Goal: Task Accomplishment & Management: Complete application form

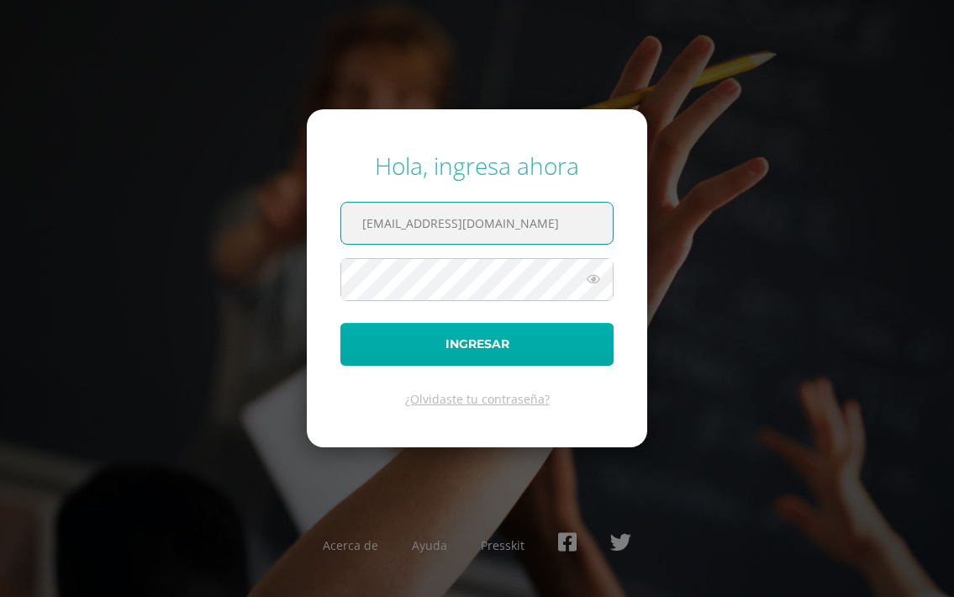
click at [495, 346] on button "Ingresar" at bounding box center [476, 344] width 273 height 43
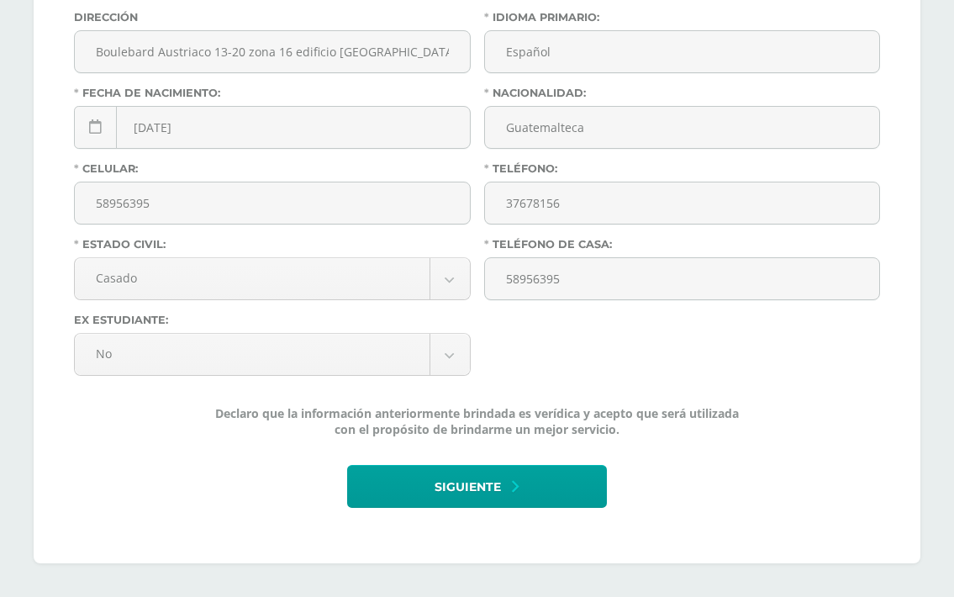
scroll to position [597, 0]
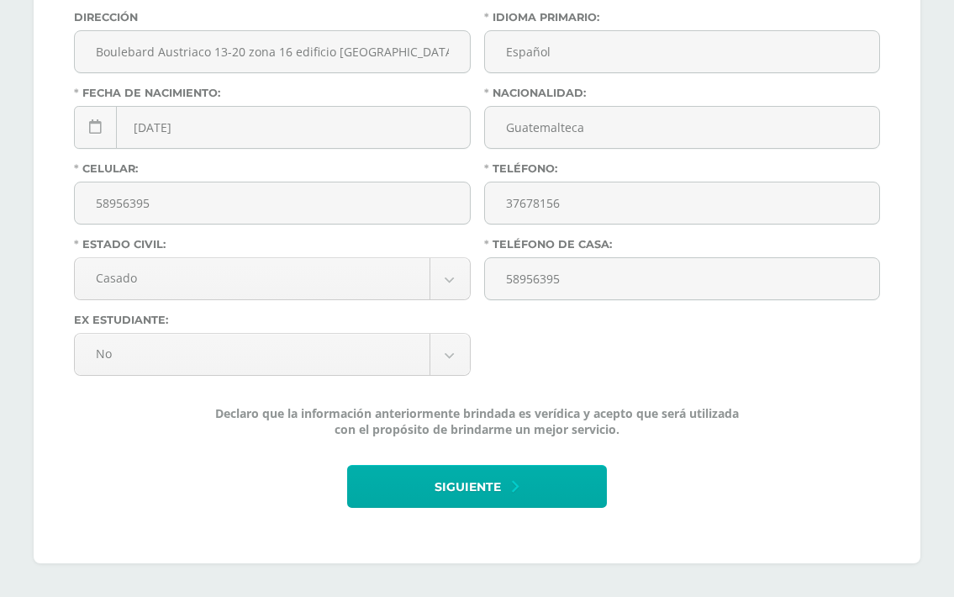
click at [467, 483] on span "Siguiente" at bounding box center [468, 487] width 66 height 41
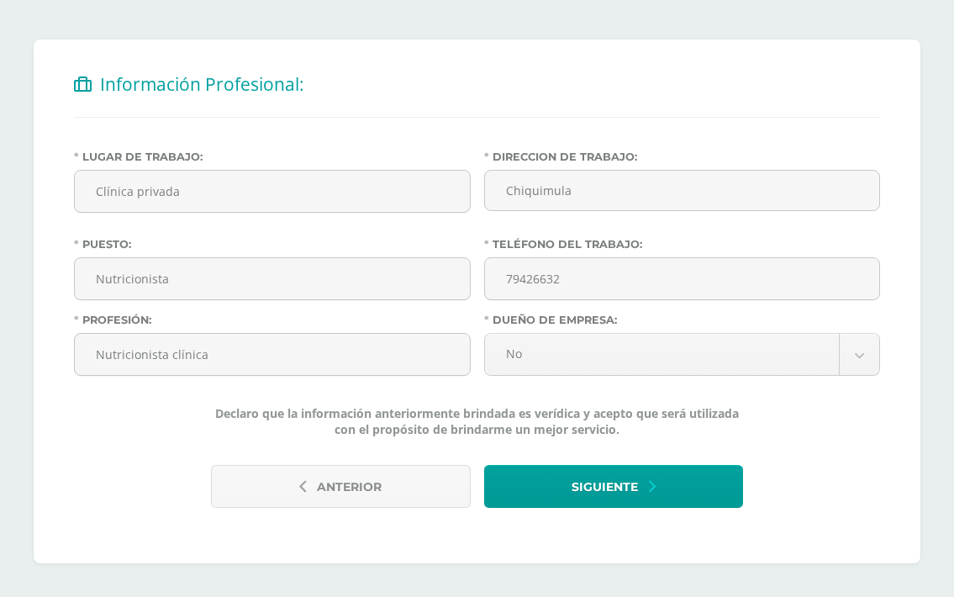
scroll to position [303, 0]
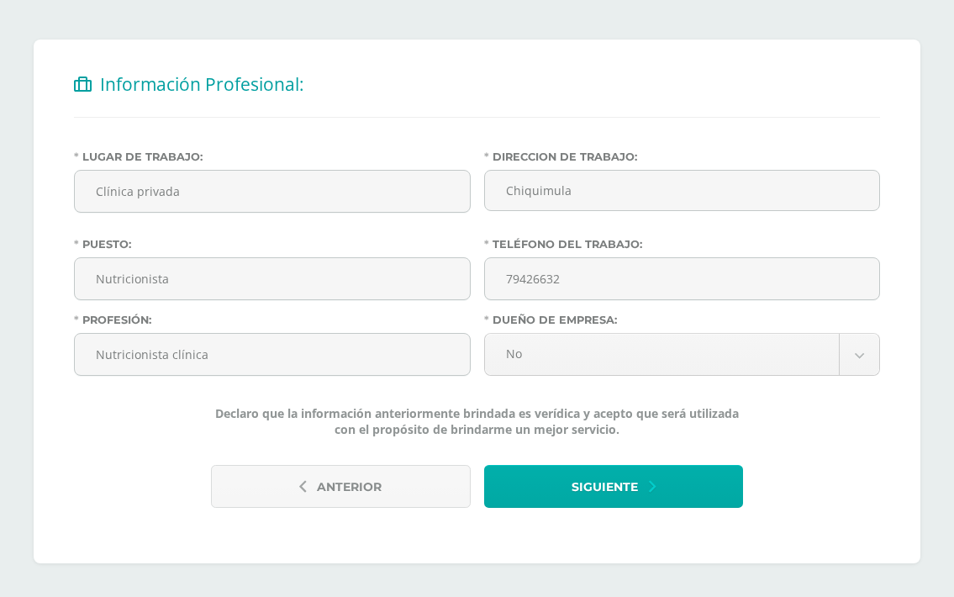
click at [604, 501] on span "Siguiente" at bounding box center [605, 487] width 66 height 41
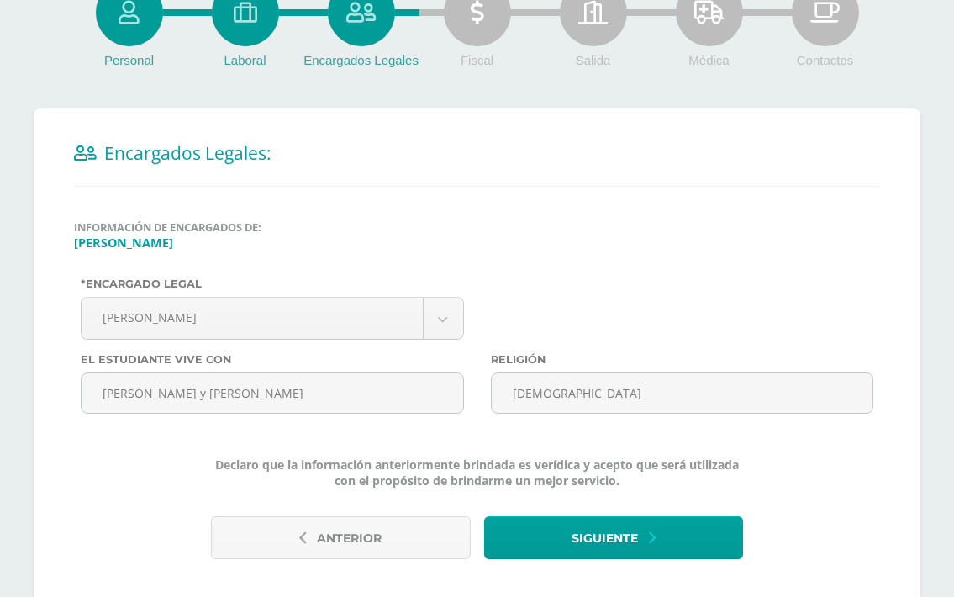
scroll to position [242, 0]
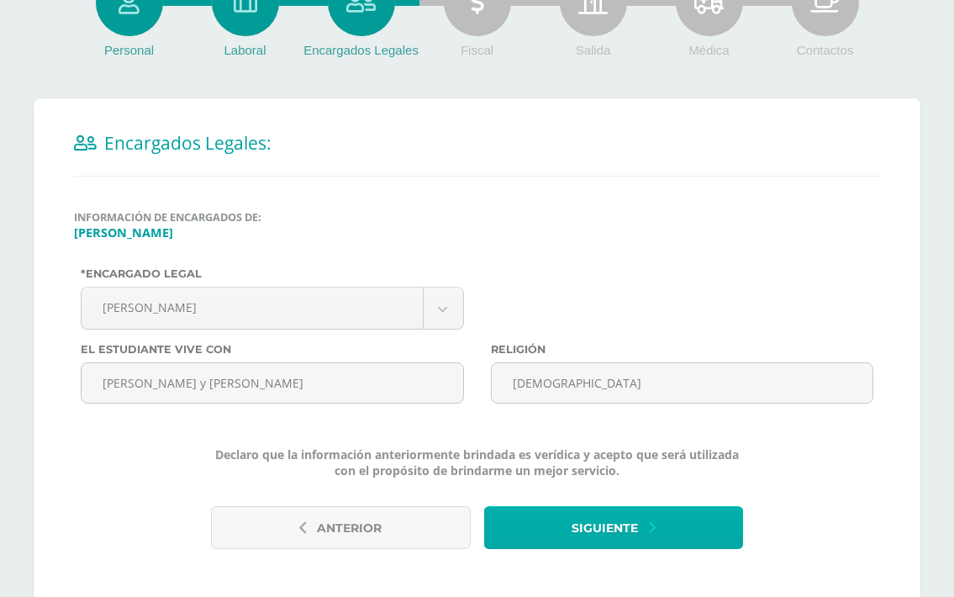
click at [609, 534] on span "Siguiente" at bounding box center [605, 528] width 66 height 41
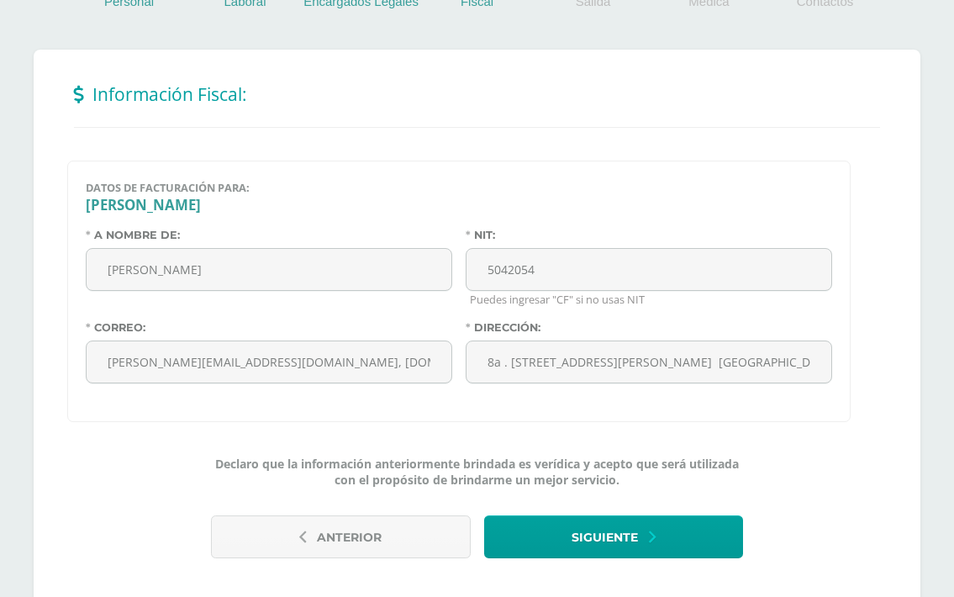
scroll to position [320, 0]
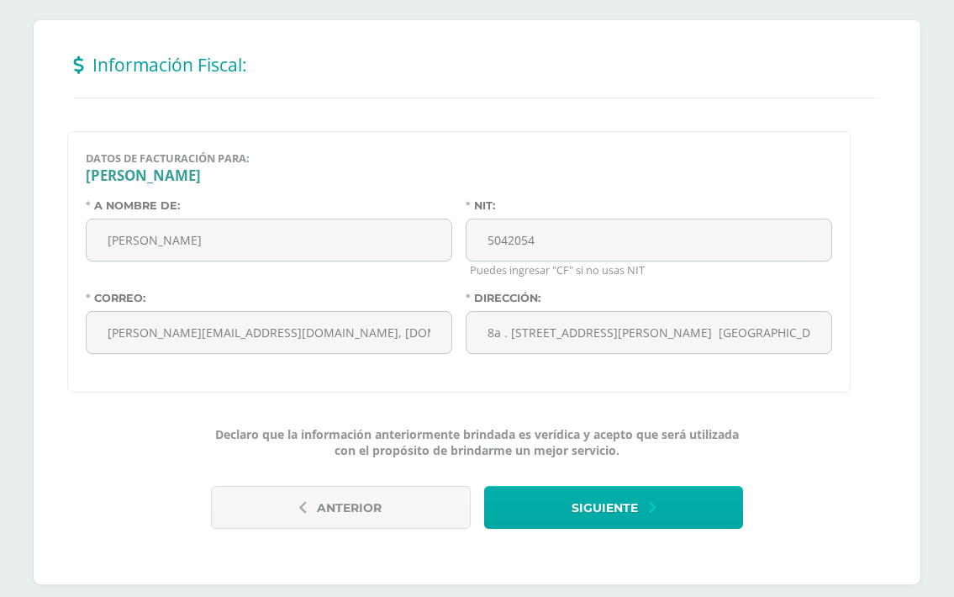
click at [618, 500] on span "Siguiente" at bounding box center [605, 508] width 66 height 41
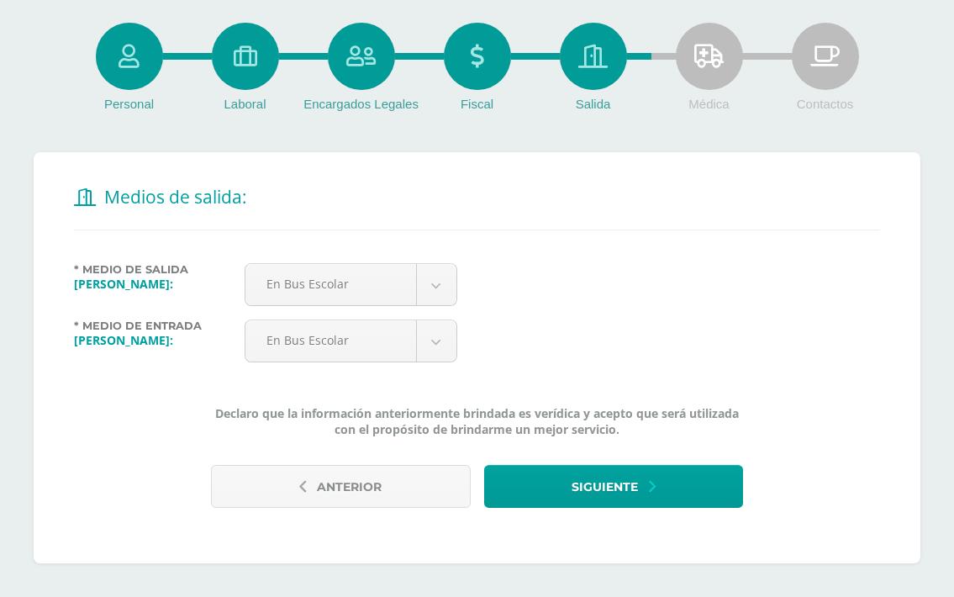
scroll to position [187, 0]
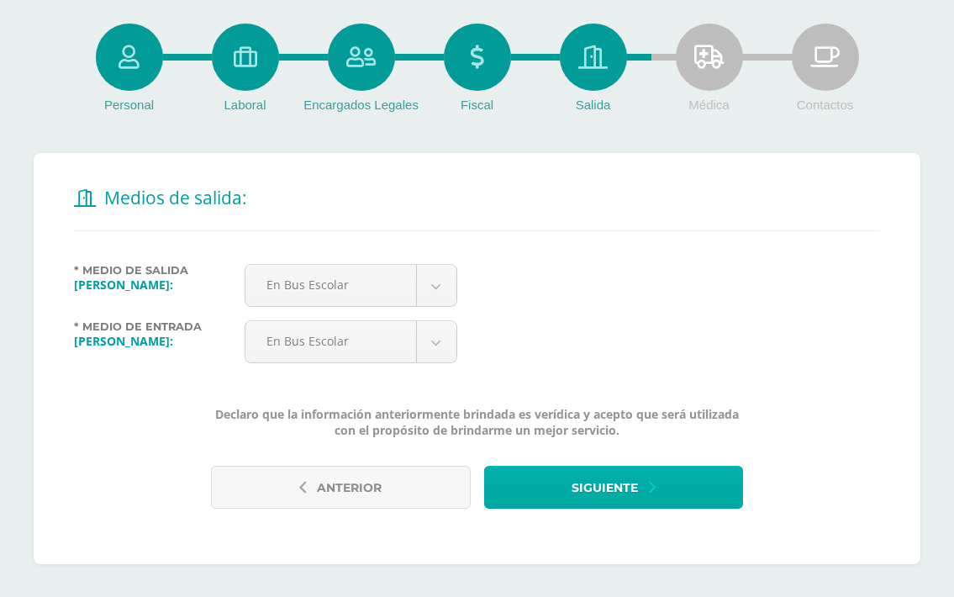
click at [616, 498] on span "Siguiente" at bounding box center [605, 487] width 66 height 41
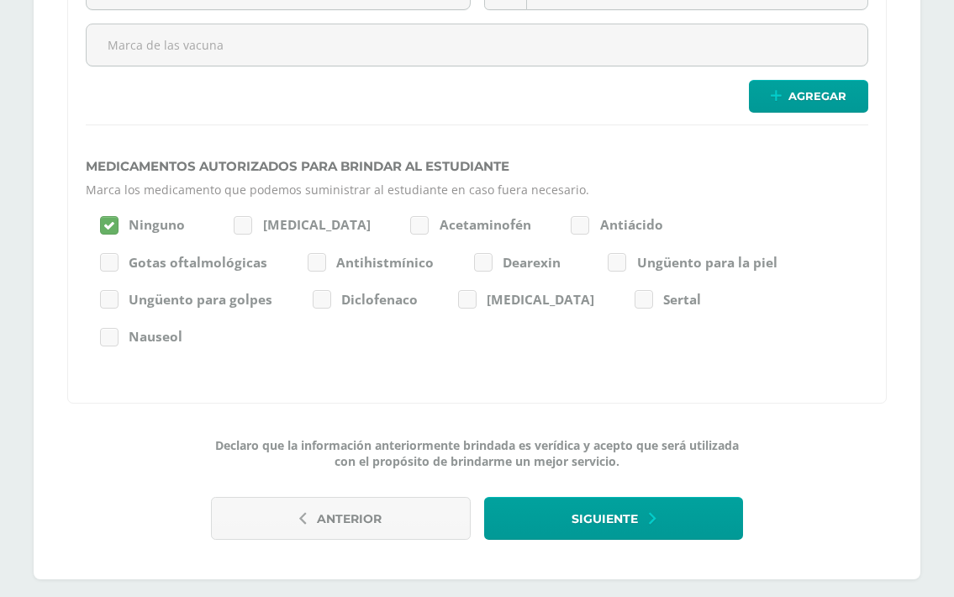
scroll to position [2471, 0]
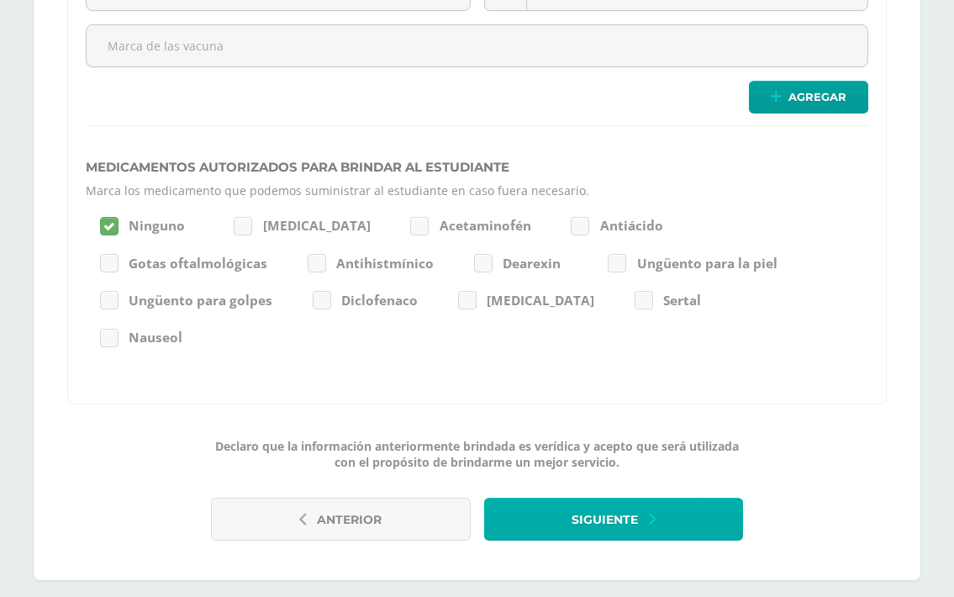
click at [617, 499] on span "Siguiente" at bounding box center [605, 519] width 66 height 41
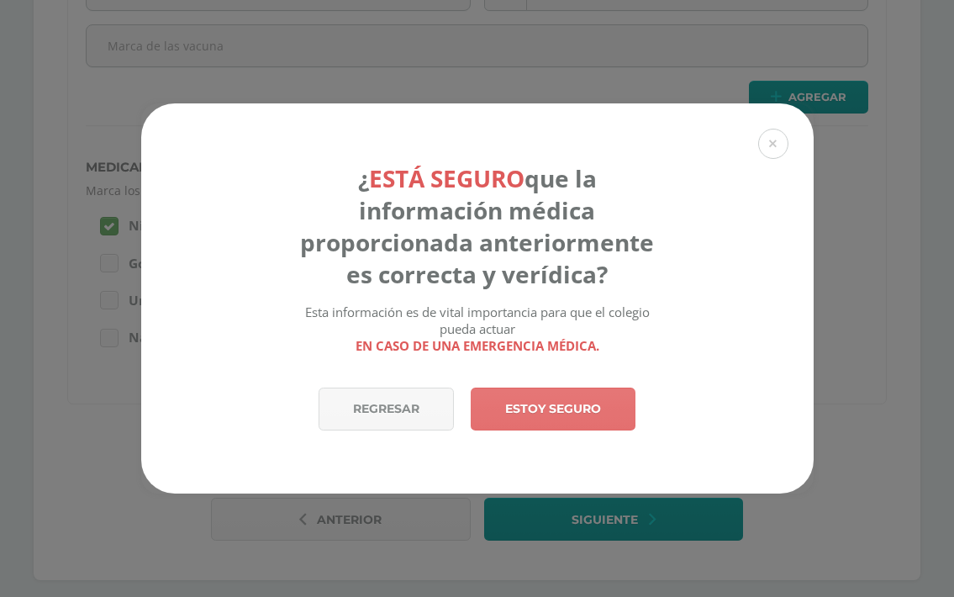
click at [568, 411] on link "Estoy seguro" at bounding box center [553, 409] width 165 height 43
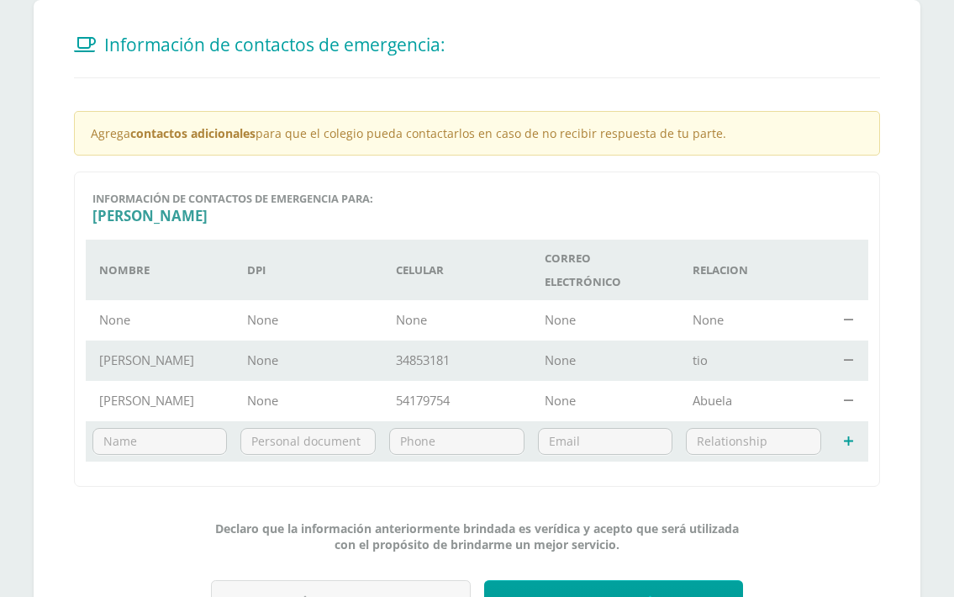
scroll to position [448, 0]
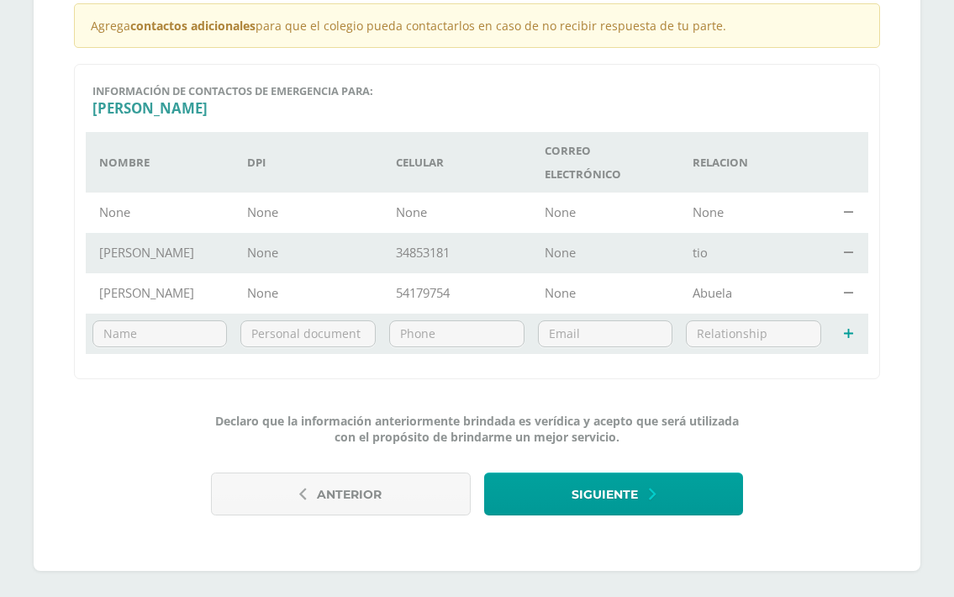
click at [144, 260] on td "[PERSON_NAME]" at bounding box center [160, 253] width 148 height 40
click at [118, 253] on td "Maio Enriquez" at bounding box center [160, 253] width 148 height 40
click at [150, 250] on td "Maio Enriquez" at bounding box center [160, 253] width 148 height 40
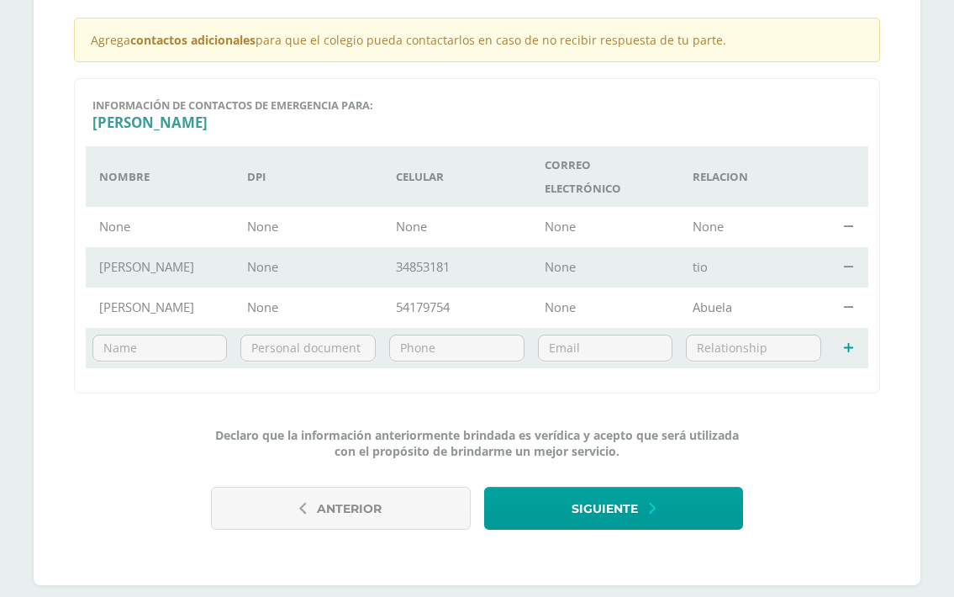
scroll to position [446, 0]
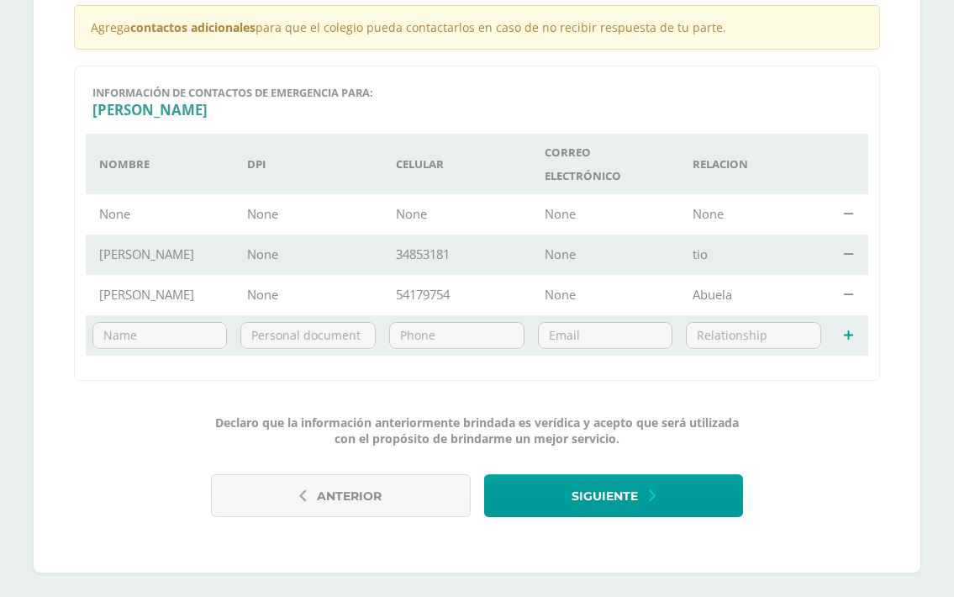
click at [103, 256] on td "Maio Enriquez" at bounding box center [160, 255] width 148 height 40
click at [128, 255] on td "Maio Enriquez" at bounding box center [160, 255] width 148 height 40
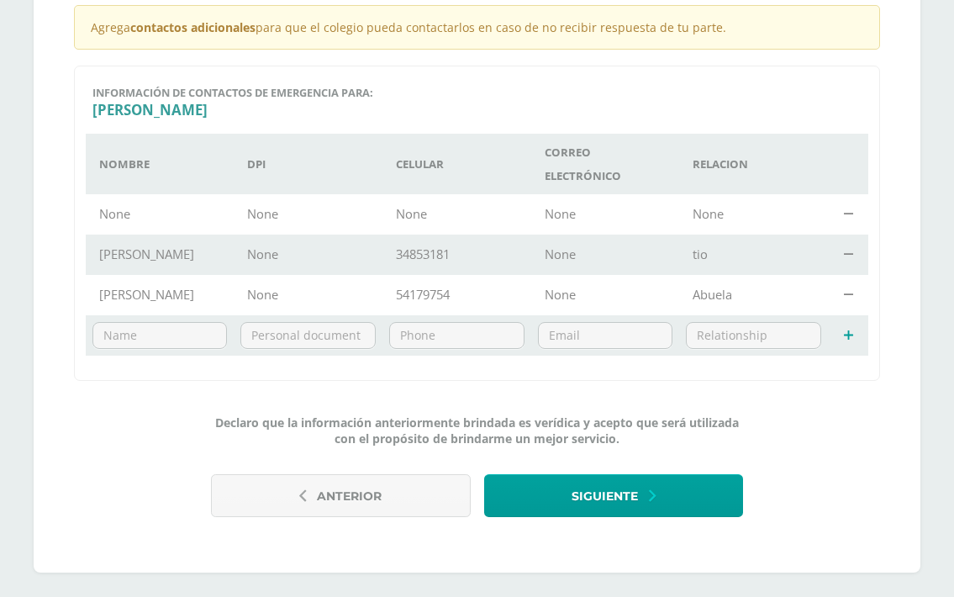
click at [128, 255] on td "Maio Enriquez" at bounding box center [160, 255] width 148 height 40
click at [177, 297] on td "Elizabeth de Enríquez" at bounding box center [160, 295] width 148 height 40
click at [177, 309] on td "Elizabeth de Enríquez" at bounding box center [160, 295] width 148 height 40
click at [289, 227] on td "None" at bounding box center [308, 214] width 149 height 40
click at [182, 347] on input "text" at bounding box center [159, 335] width 133 height 25
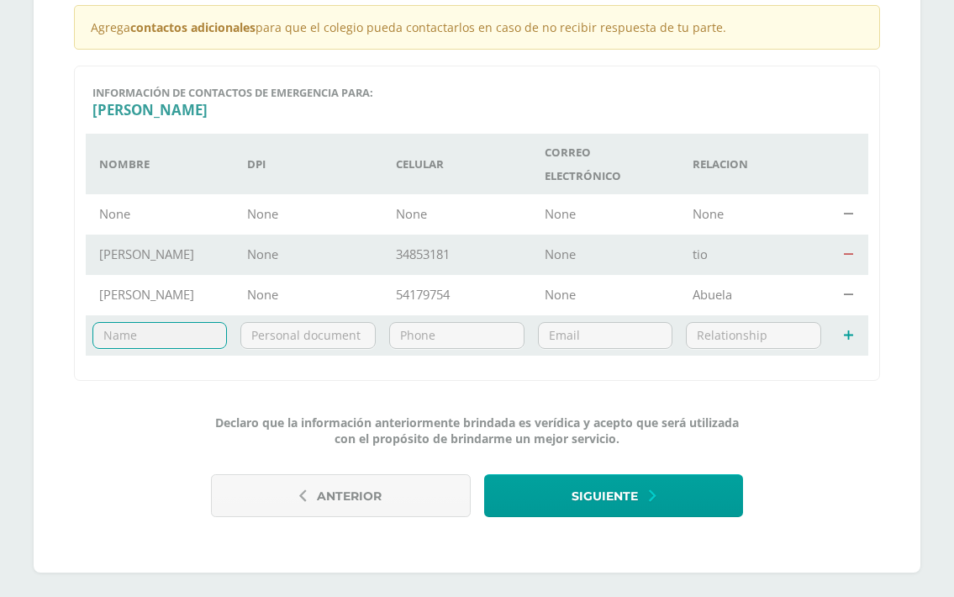
click at [848, 253] on icon at bounding box center [848, 255] width 9 height 13
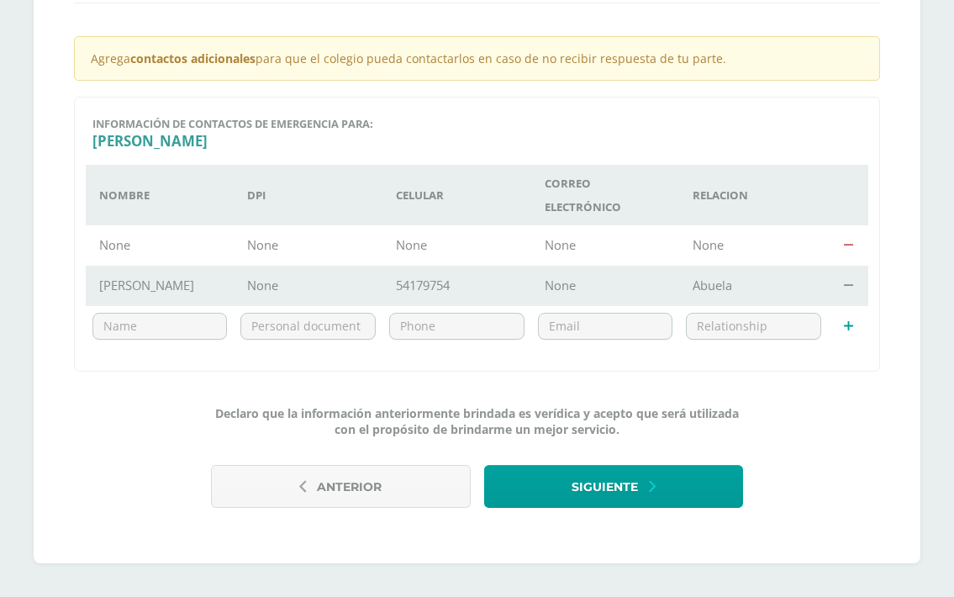
scroll to position [420, 0]
click at [183, 330] on input "text" at bounding box center [159, 326] width 133 height 25
type input "elizabeth de Ordoñez"
click at [318, 330] on input "text" at bounding box center [308, 326] width 134 height 25
type input "30251385"
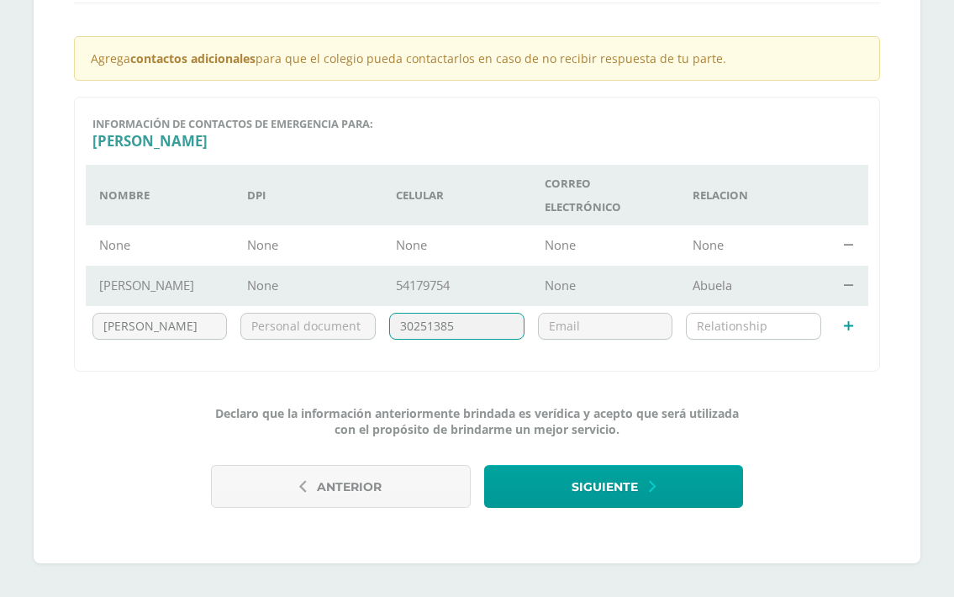
click at [739, 328] on input "text" at bounding box center [754, 326] width 134 height 25
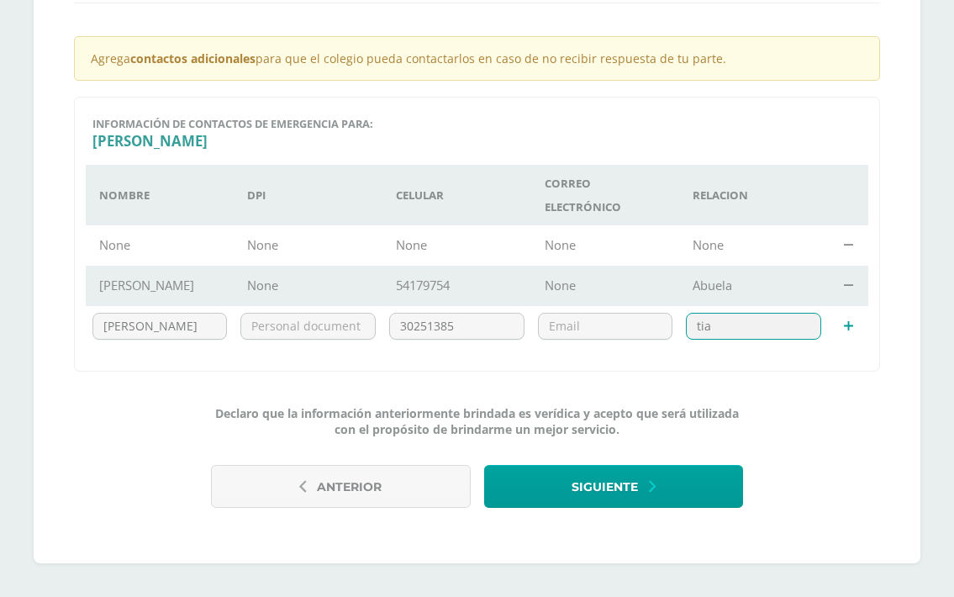
type input "tia"
click at [853, 238] on td at bounding box center [848, 245] width 40 height 40
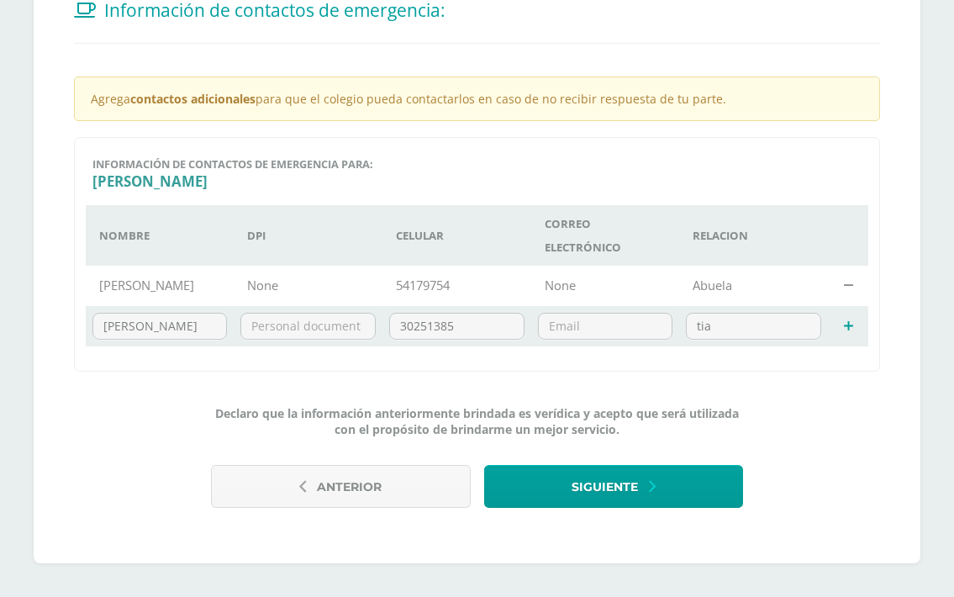
scroll to position [379, 0]
click at [850, 326] on icon at bounding box center [848, 326] width 9 height 13
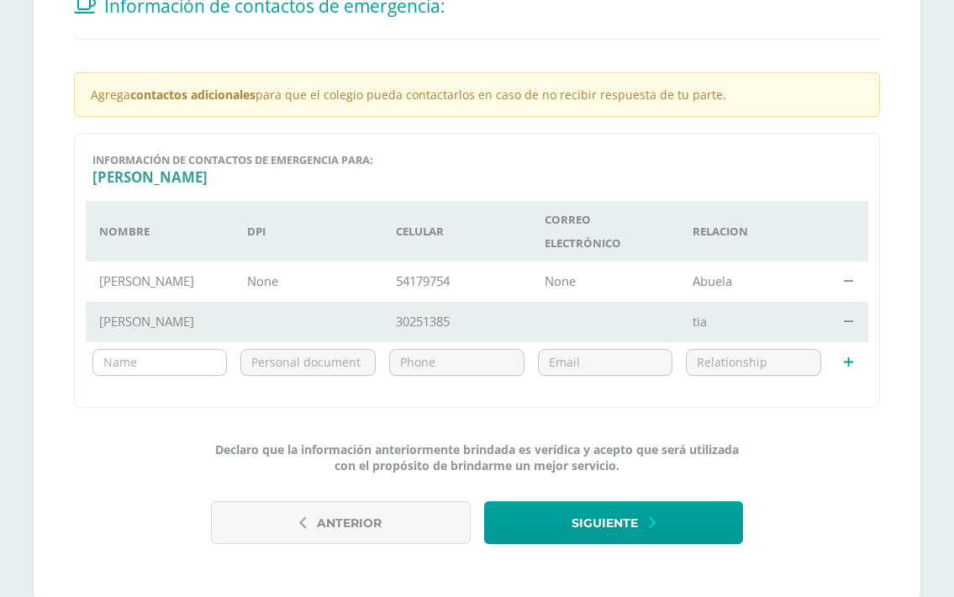
click at [151, 372] on input "text" at bounding box center [159, 362] width 133 height 25
type input "mario Enríquez"
click at [456, 375] on input "text" at bounding box center [457, 362] width 134 height 25
type input "34853181"
click at [757, 372] on input "text" at bounding box center [754, 362] width 134 height 25
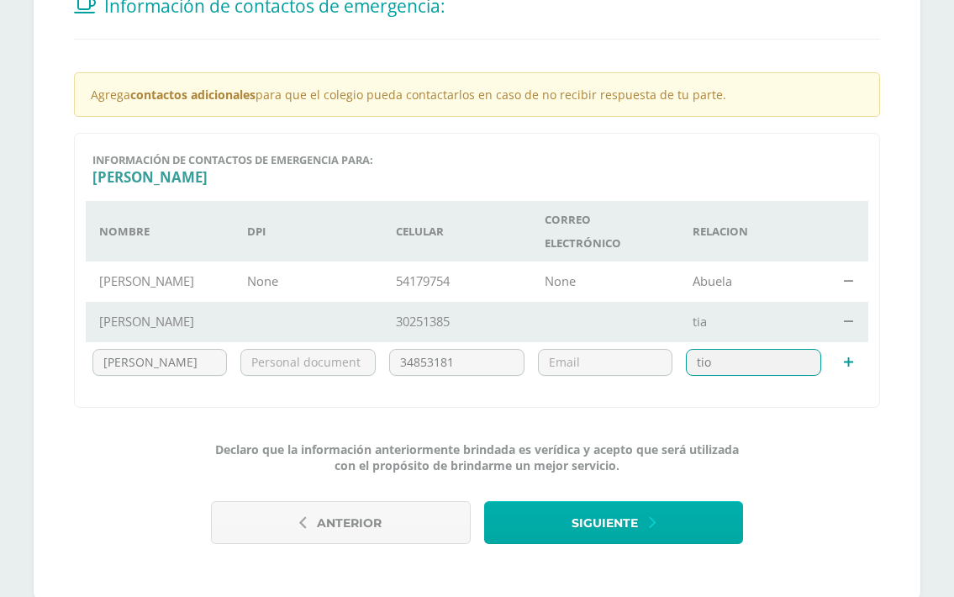
type input "tio"
click at [665, 537] on button "Siguiente" at bounding box center [614, 522] width 260 height 43
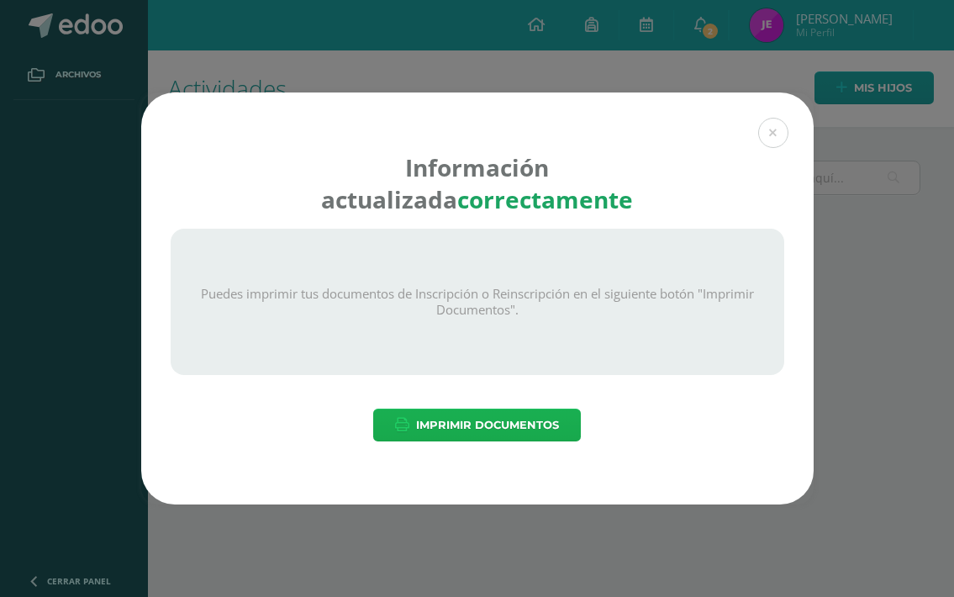
click at [520, 431] on span "Imprimir Documentos" at bounding box center [487, 424] width 143 height 31
click at [781, 120] on button at bounding box center [773, 133] width 30 height 30
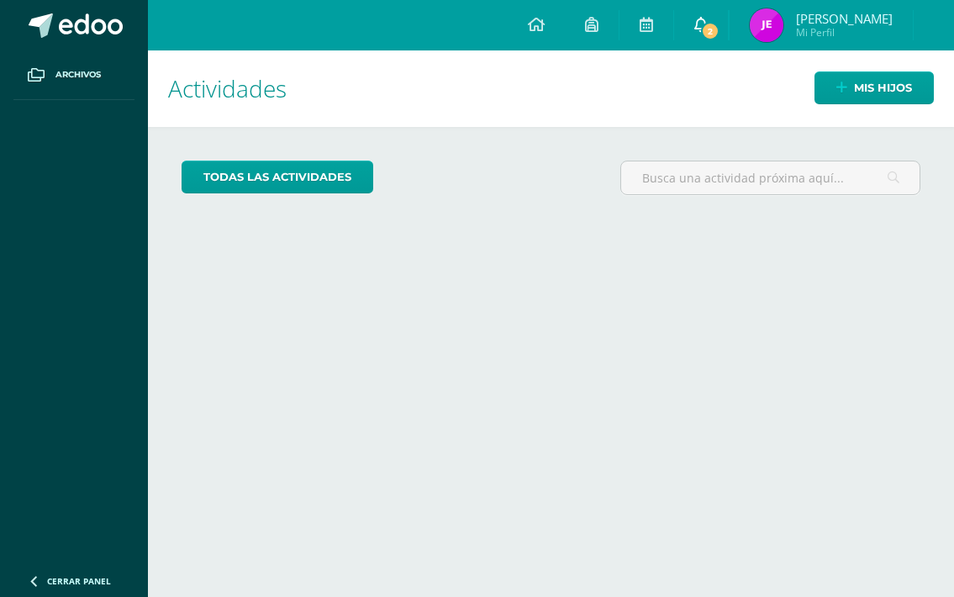
click at [720, 28] on span "2" at bounding box center [710, 31] width 18 height 18
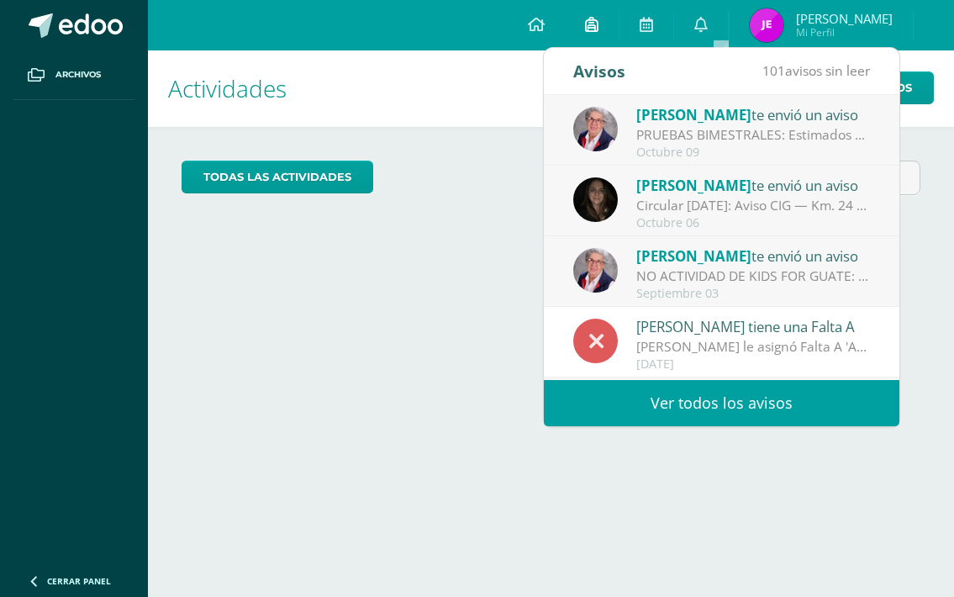
click at [599, 22] on icon at bounding box center [591, 24] width 13 height 15
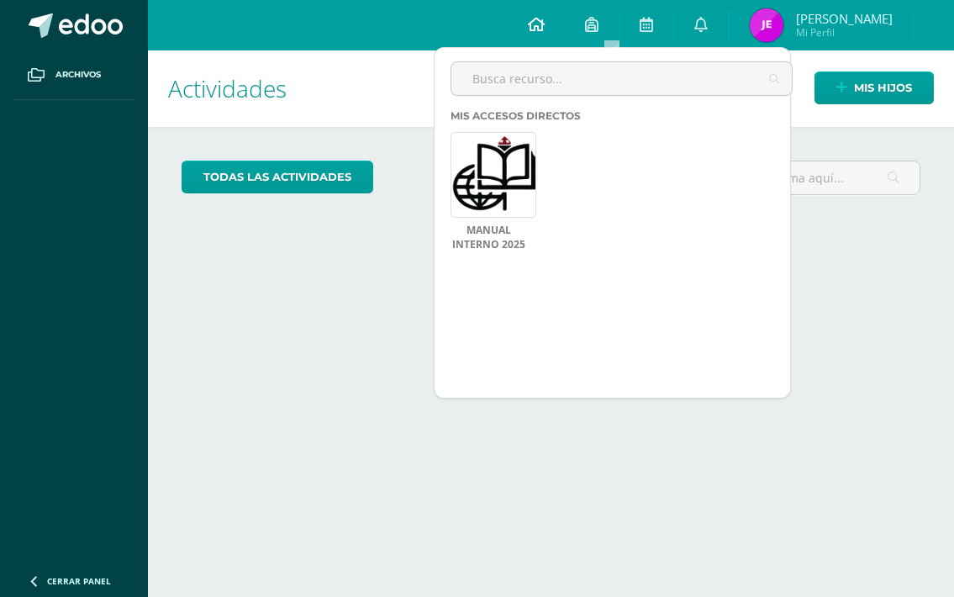
click at [545, 23] on icon at bounding box center [536, 24] width 17 height 15
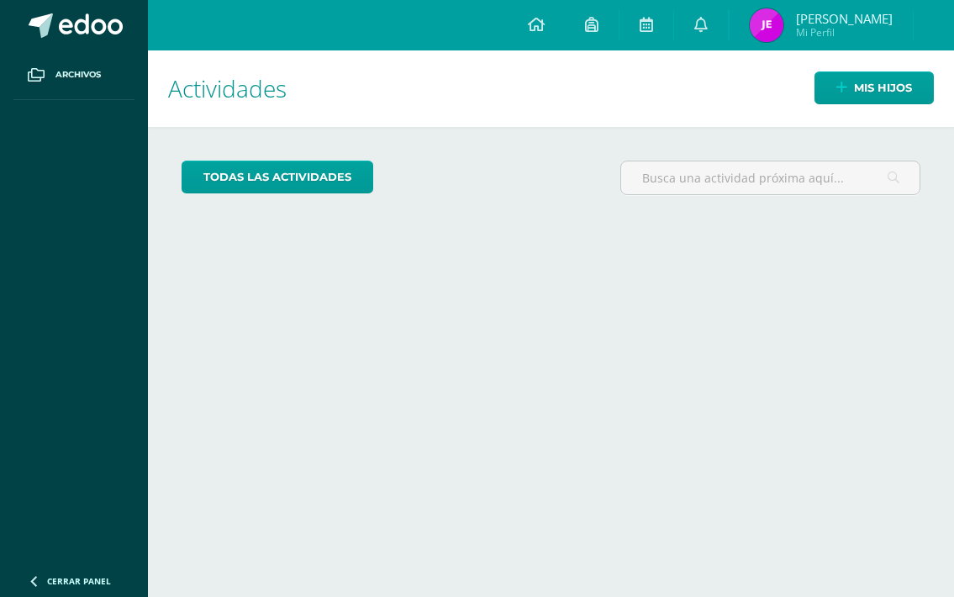
click at [61, 77] on span "Archivos" at bounding box center [77, 74] width 45 height 13
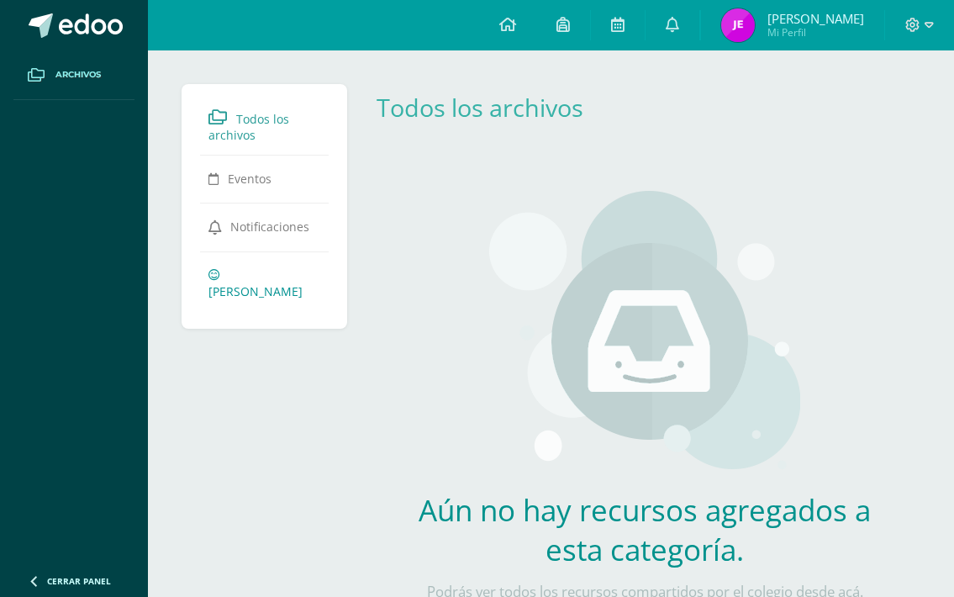
click at [264, 283] on span "[PERSON_NAME]" at bounding box center [255, 291] width 94 height 16
